Goal: Download file/media

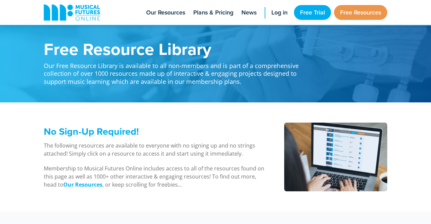
scroll to position [721, 0]
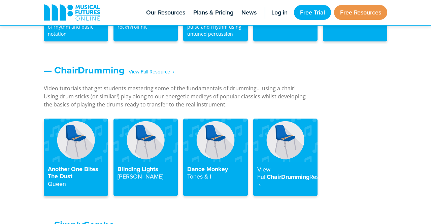
click at [61, 174] on h4 "Another One Bites The Dust Queen" at bounding box center [76, 177] width 56 height 22
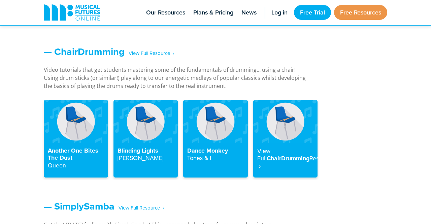
scroll to position [748, 0]
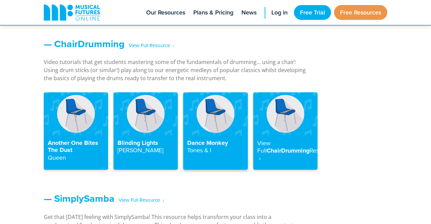
click at [203, 119] on img at bounding box center [215, 113] width 64 height 43
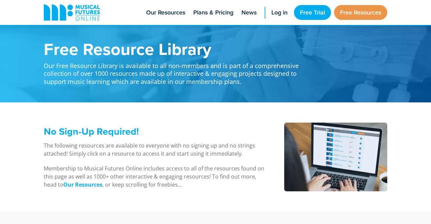
scroll to position [748, 0]
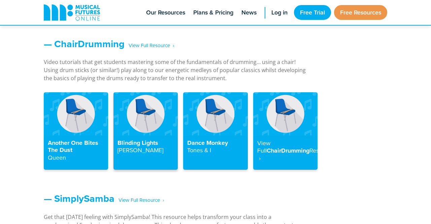
click at [143, 127] on img at bounding box center [145, 113] width 64 height 43
